Goal: Navigation & Orientation: Find specific page/section

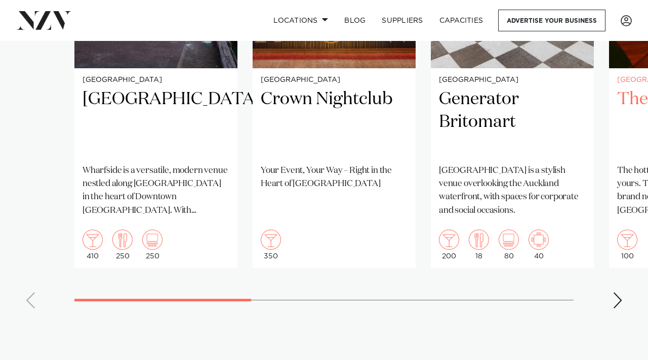
scroll to position [804, 0]
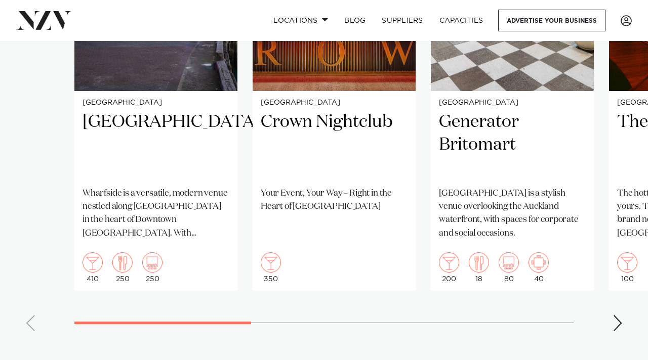
click at [618, 322] on div "Next slide" at bounding box center [617, 323] width 10 height 16
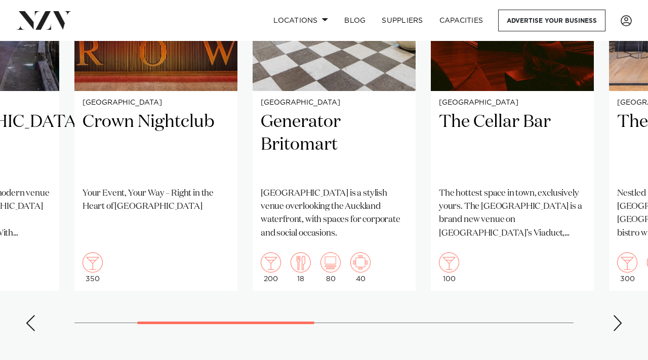
click at [618, 322] on div "Next slide" at bounding box center [617, 323] width 10 height 16
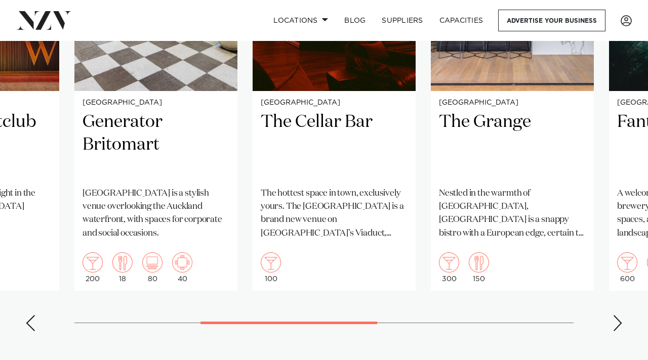
click at [618, 322] on div "Next slide" at bounding box center [617, 323] width 10 height 16
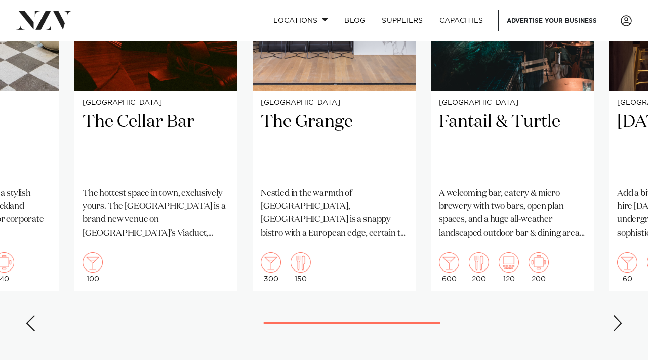
click at [618, 321] on div "Next slide" at bounding box center [617, 323] width 10 height 16
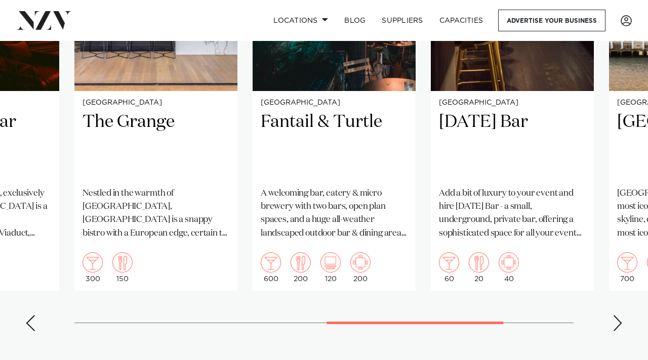
click at [618, 321] on div "Next slide" at bounding box center [617, 323] width 10 height 16
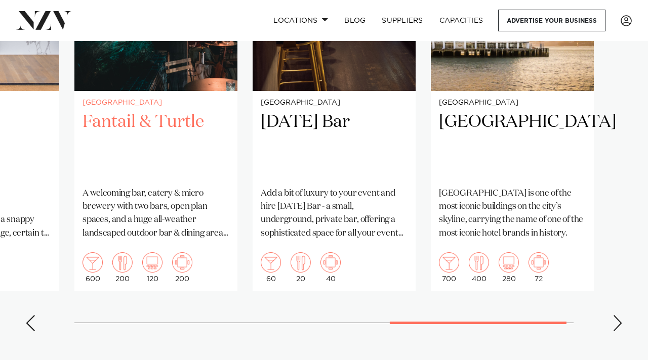
click at [169, 130] on h2 "Fantail & Turtle" at bounding box center [155, 145] width 147 height 68
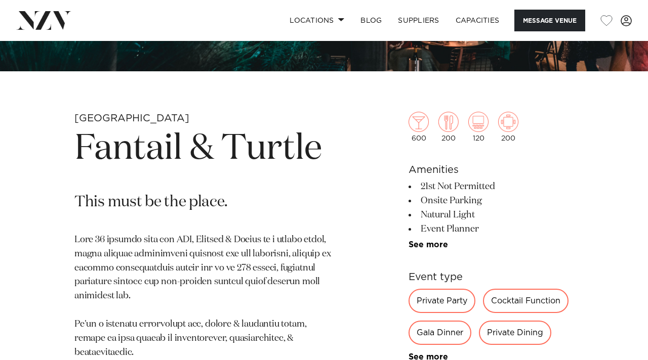
scroll to position [277, 0]
